Goal: Navigation & Orientation: Find specific page/section

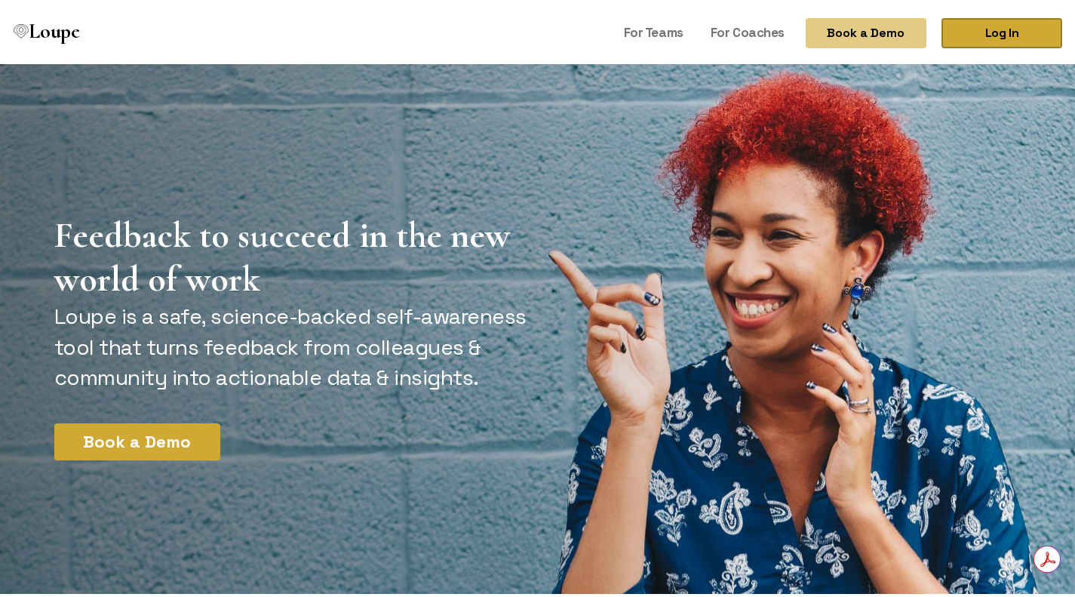
click at [1025, 31] on link "Log In" at bounding box center [1002, 30] width 121 height 30
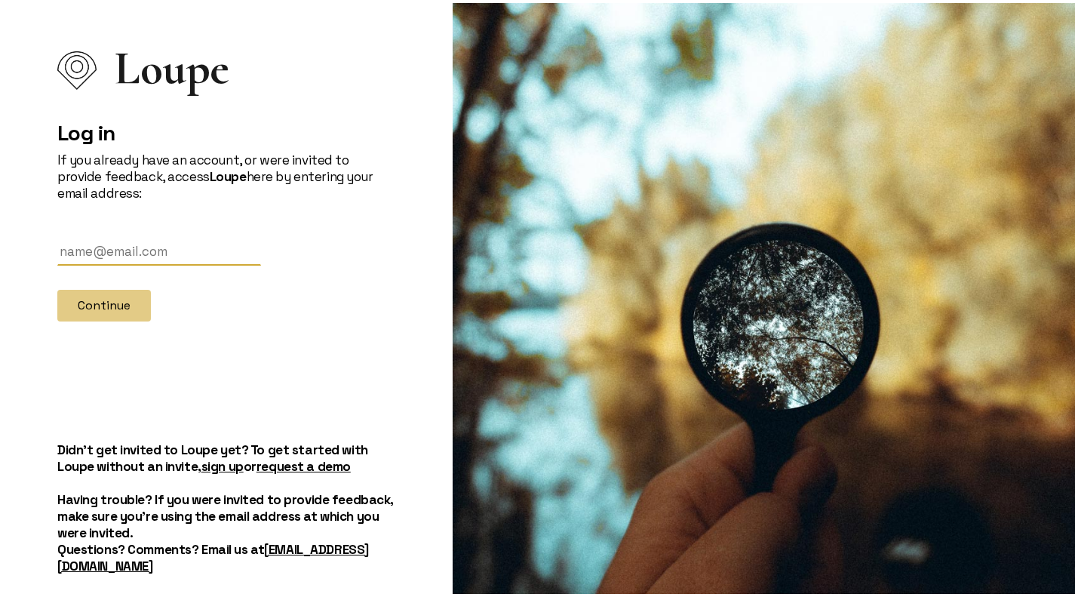
click at [129, 244] on input "text" at bounding box center [159, 249] width 204 height 28
type input "carol@startcultureshift.com"
click at [103, 303] on button "Continue" at bounding box center [104, 303] width 94 height 32
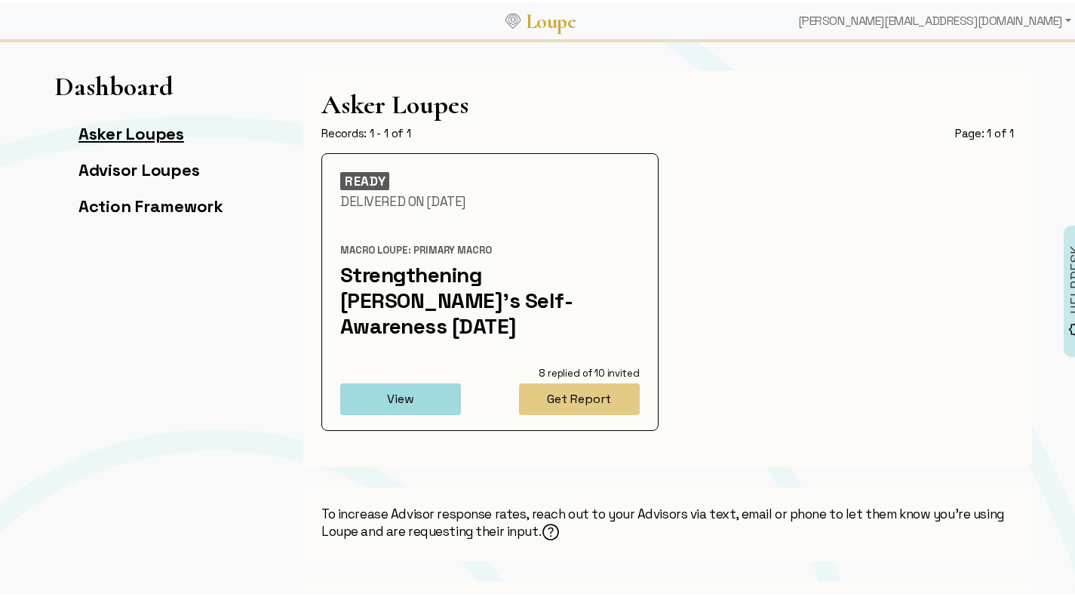
click at [86, 130] on link "Asker Loupes" at bounding box center [131, 130] width 106 height 21
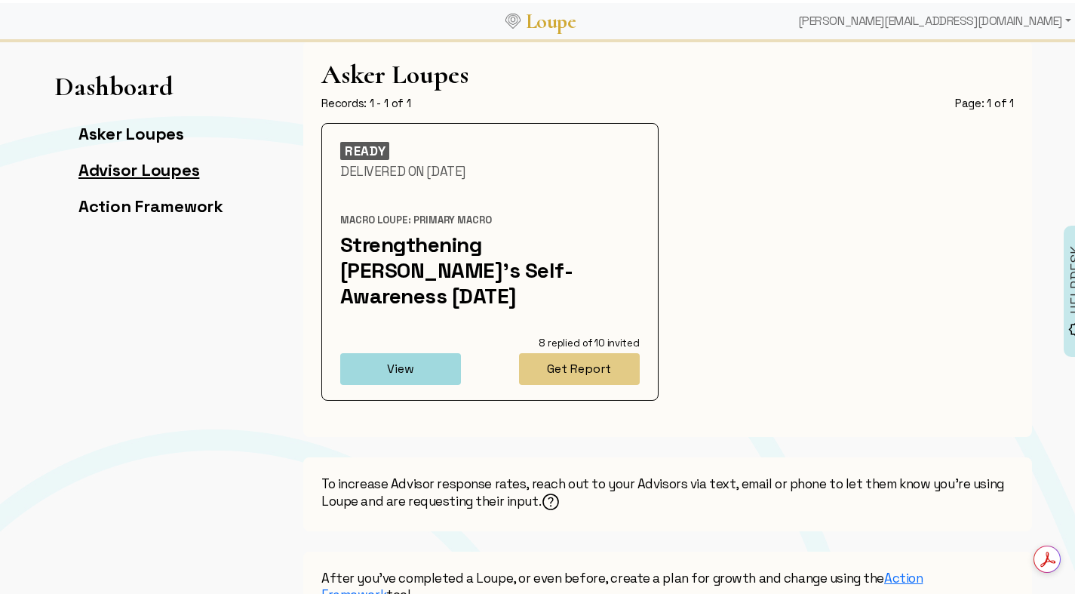
click at [113, 164] on link "Advisor Loupes" at bounding box center [138, 166] width 121 height 21
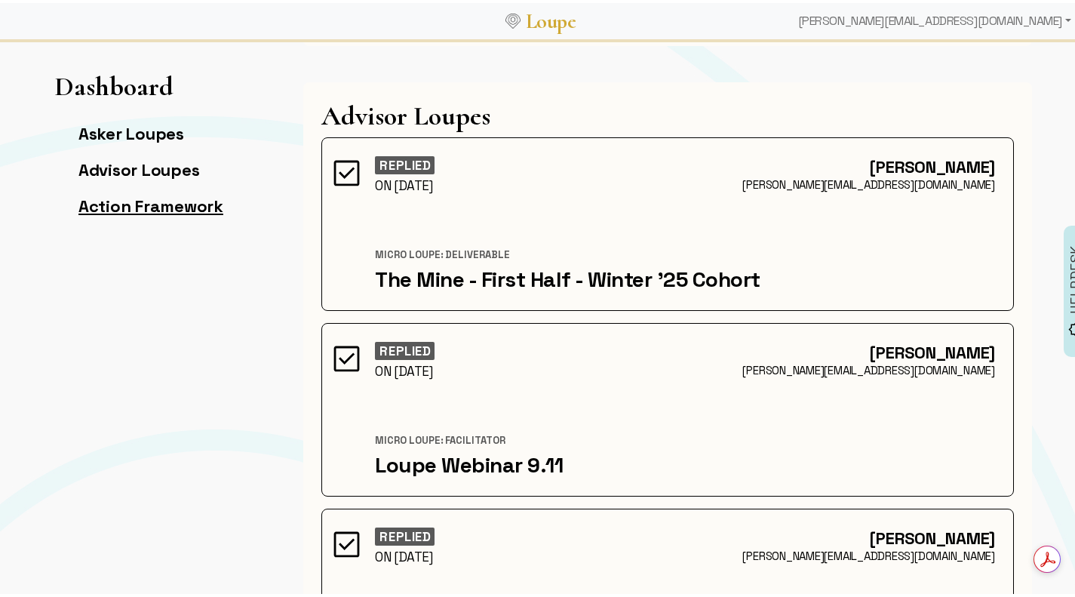
click at [133, 196] on link "Action Framework" at bounding box center [150, 202] width 145 height 21
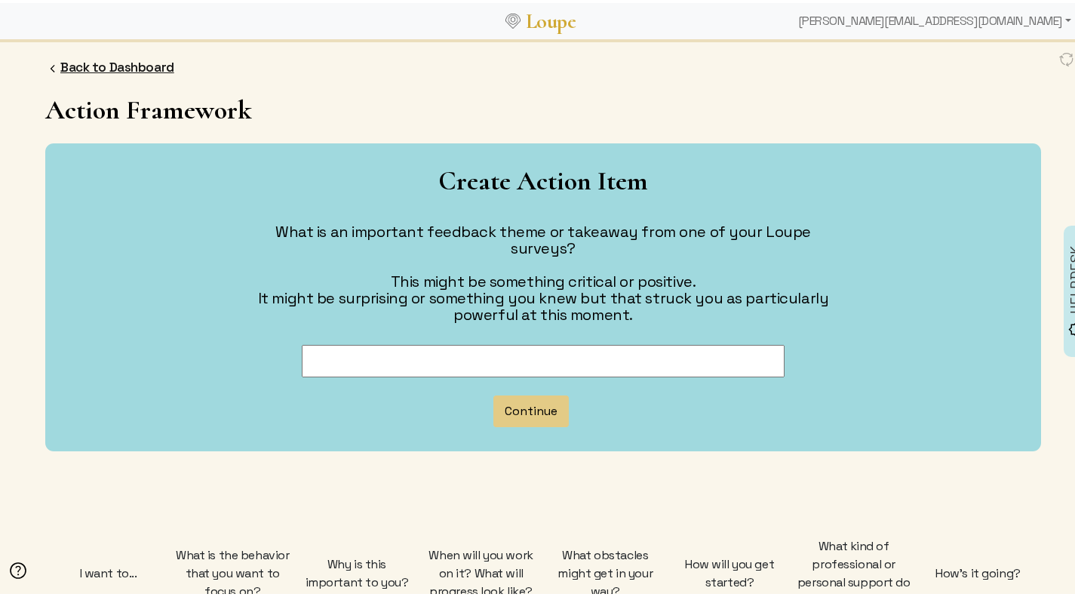
click at [119, 63] on link "Back to Dashboard" at bounding box center [117, 64] width 114 height 17
